Goal: Information Seeking & Learning: Learn about a topic

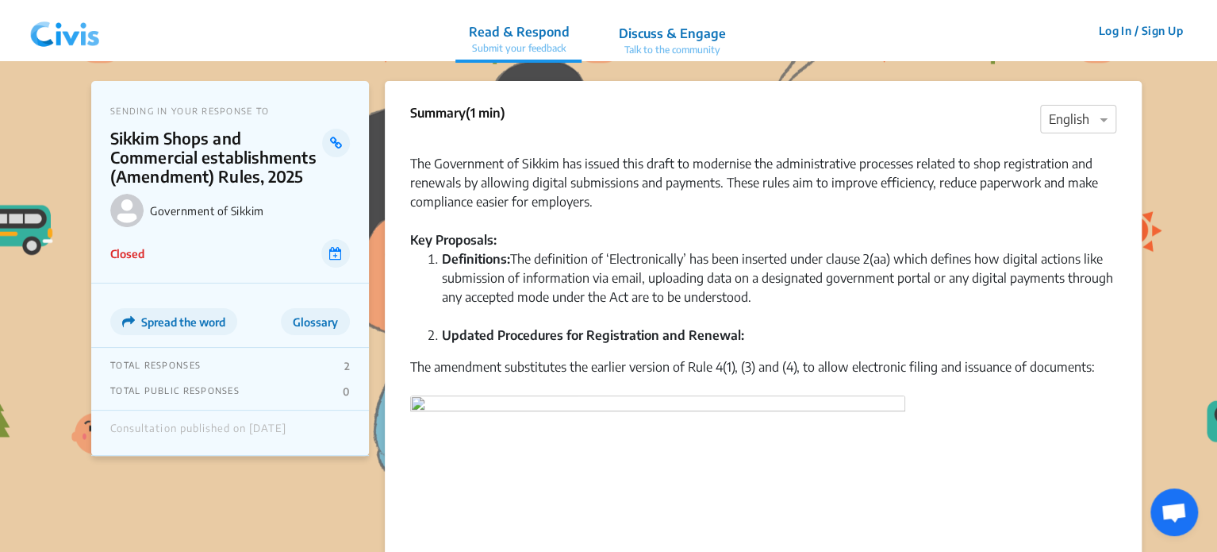
click at [89, 40] on img at bounding box center [65, 31] width 83 height 48
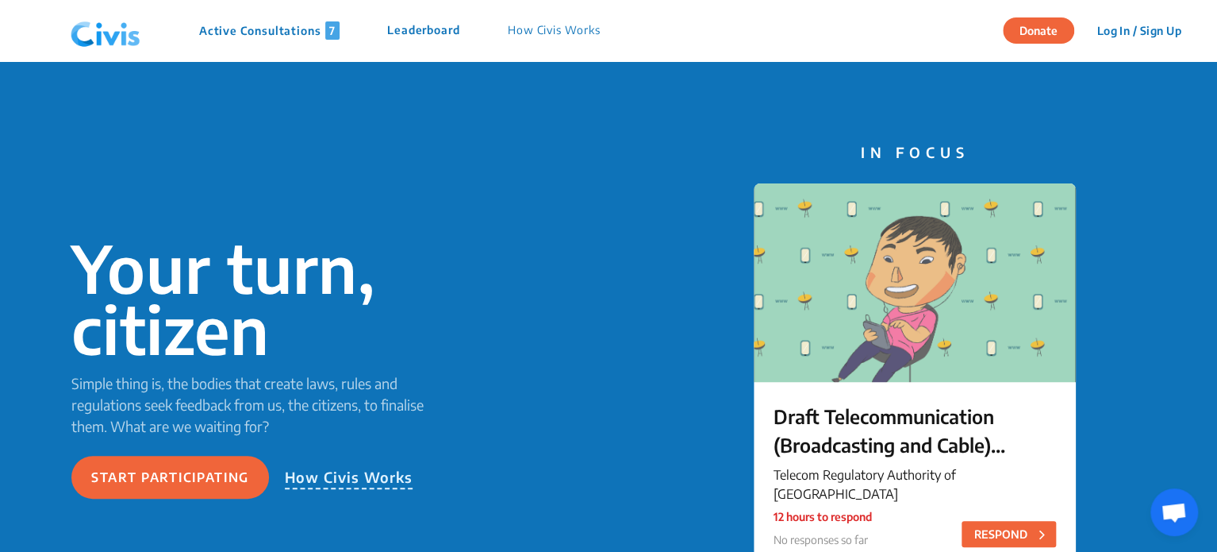
click at [218, 27] on p "Active Consultations 7" at bounding box center [269, 30] width 140 height 18
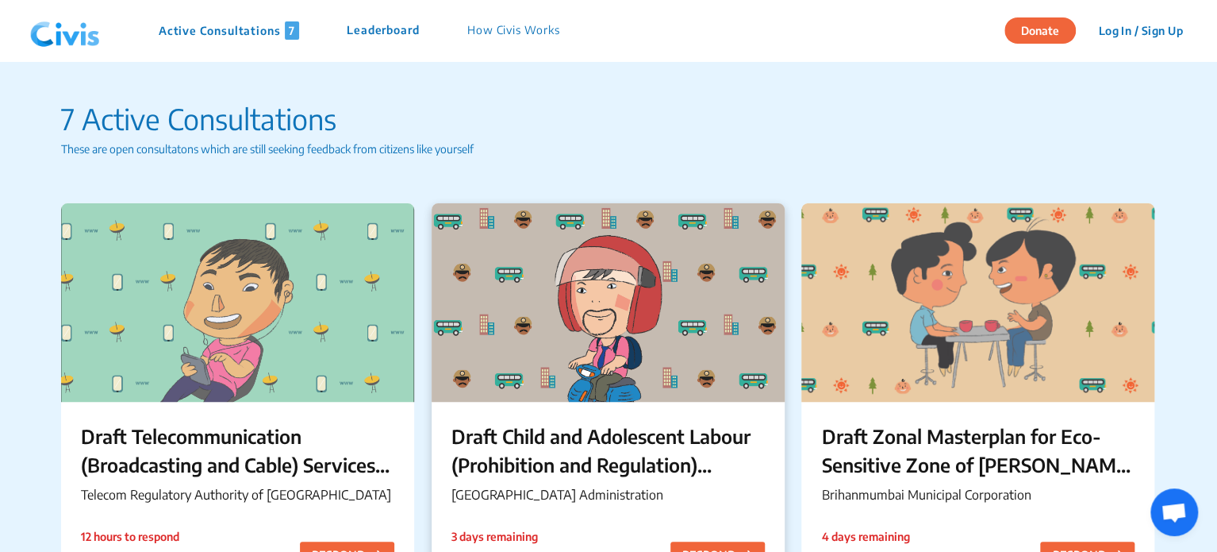
scroll to position [89, 0]
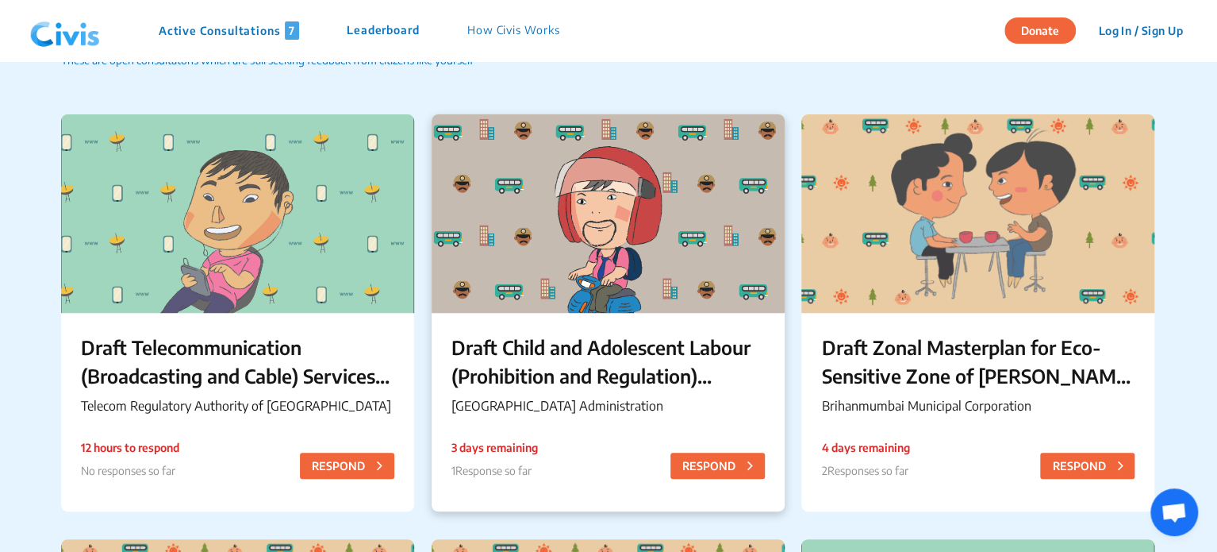
click at [567, 386] on p "Draft Child and Adolescent Labour (Prohibition and Regulation) Chandigarh Rules…" at bounding box center [608, 361] width 313 height 57
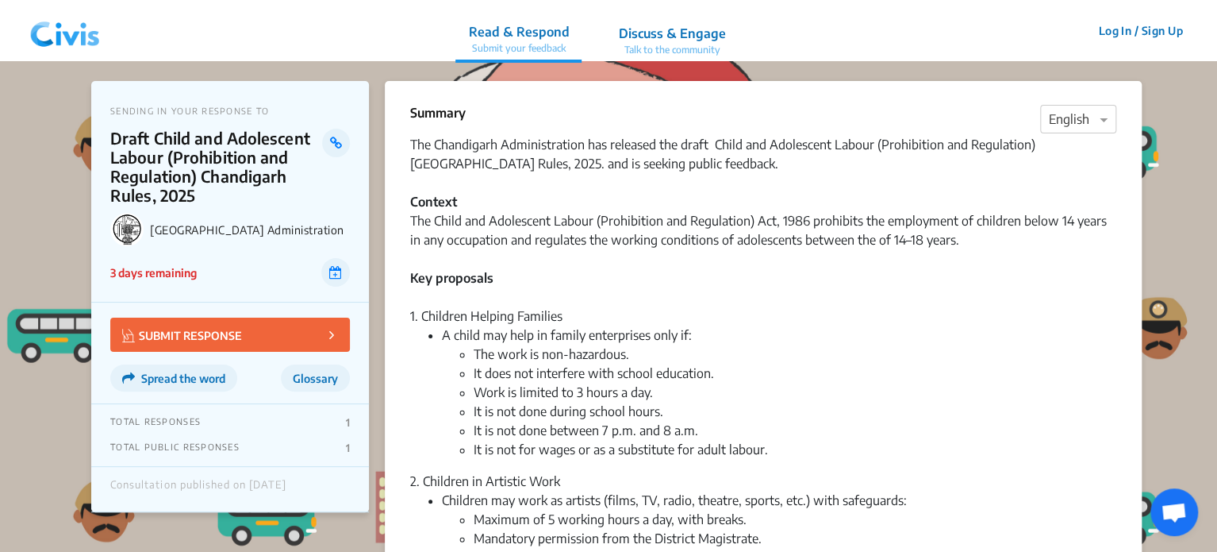
click at [838, 472] on div "2. Children in Artistic Work" at bounding box center [763, 480] width 706 height 19
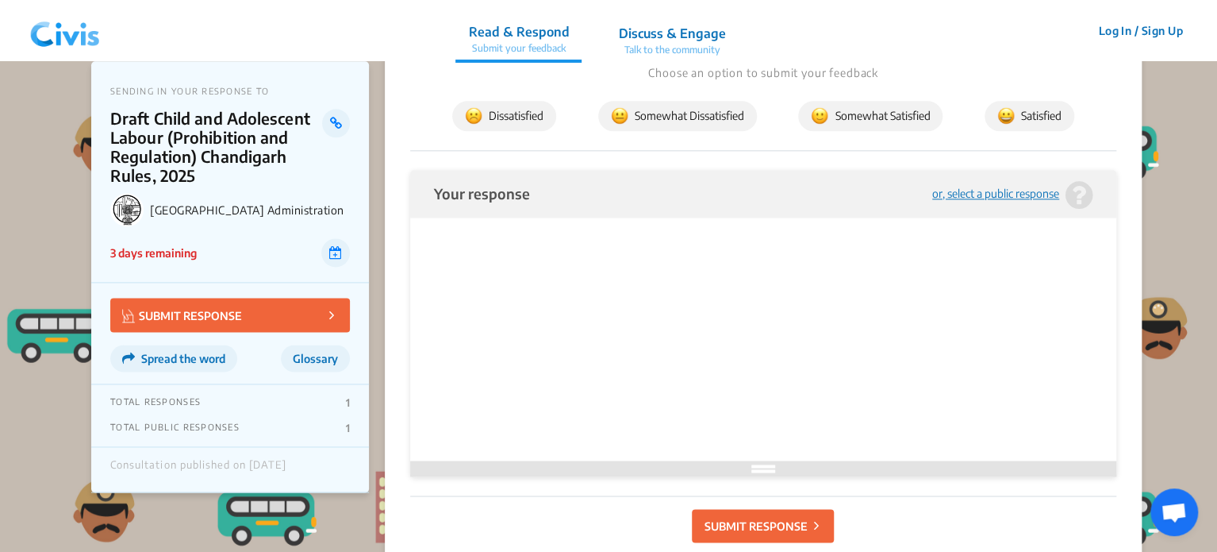
scroll to position [675, 0]
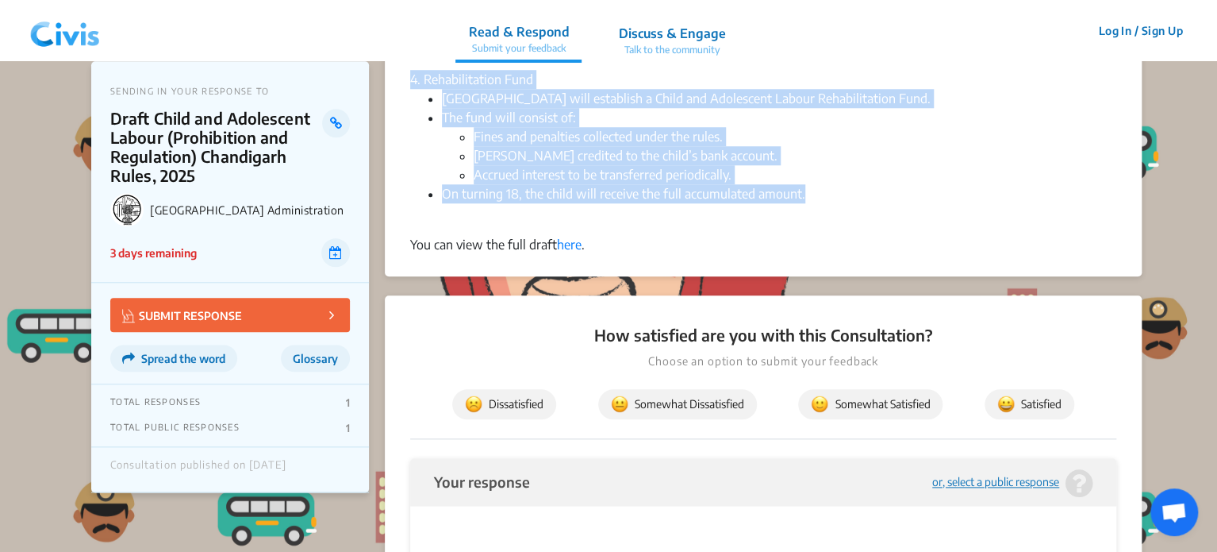
drag, startPoint x: 408, startPoint y: 143, endPoint x: 835, endPoint y: 197, distance: 430.4
copy div "Lor Ipsumdolor Sitametconsect adi elitsedd eiu tempo Incid utl Etdolorema Aliqu…"
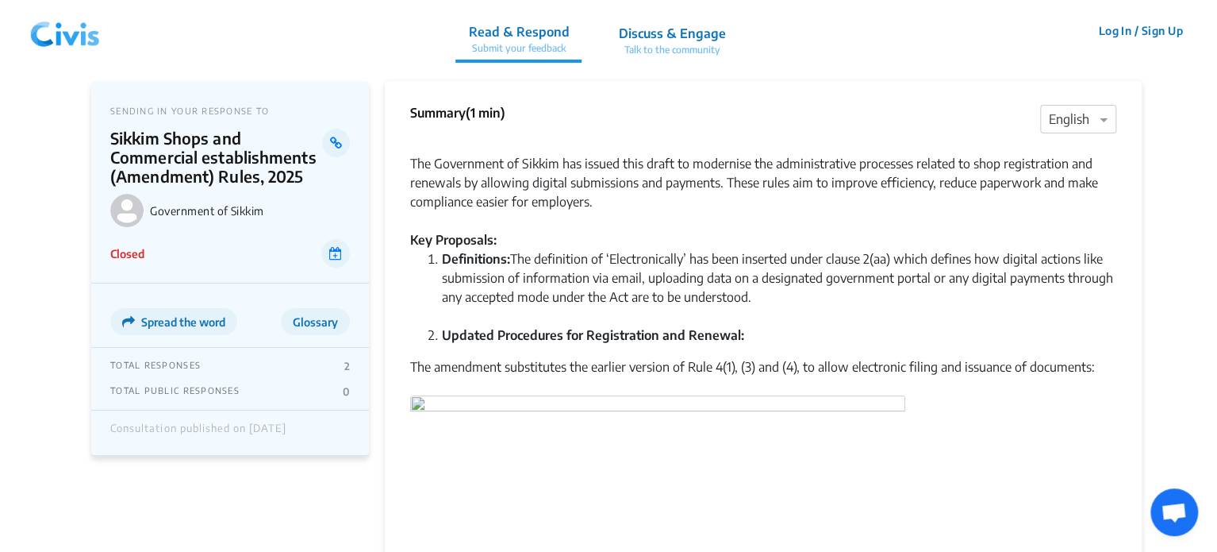
click at [61, 25] on img at bounding box center [65, 31] width 83 height 48
